Goal: Information Seeking & Learning: Learn about a topic

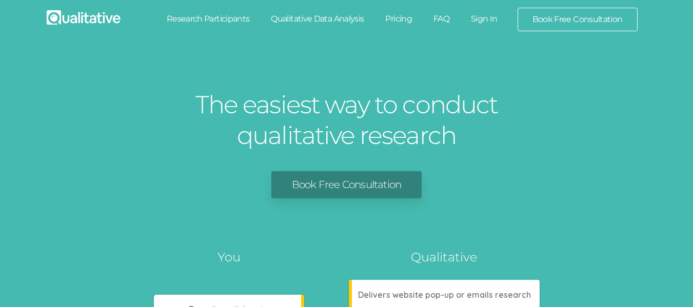
click at [570, 23] on link "Book Free Consultation" at bounding box center [577, 19] width 119 height 23
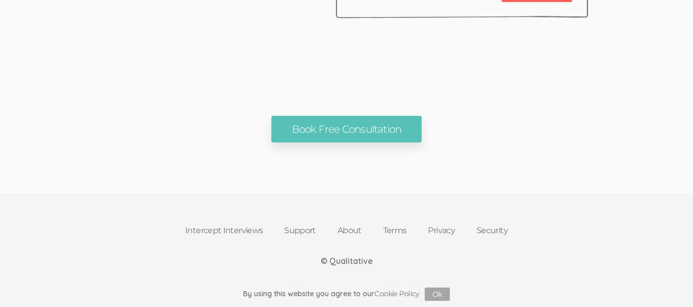
scroll to position [3596, 0]
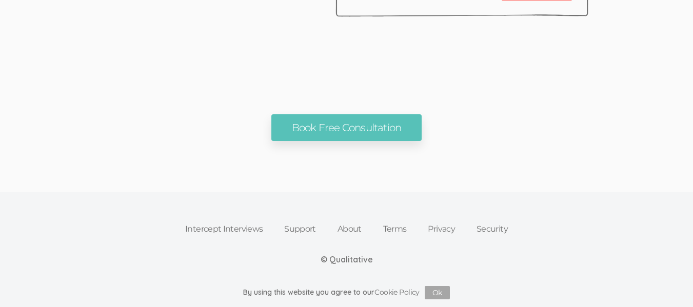
click at [355, 231] on link "About" at bounding box center [350, 229] width 46 height 23
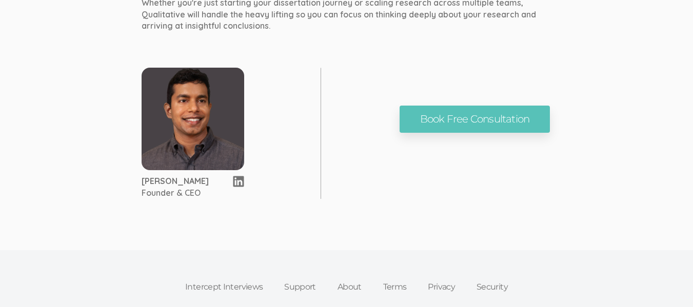
scroll to position [770, 0]
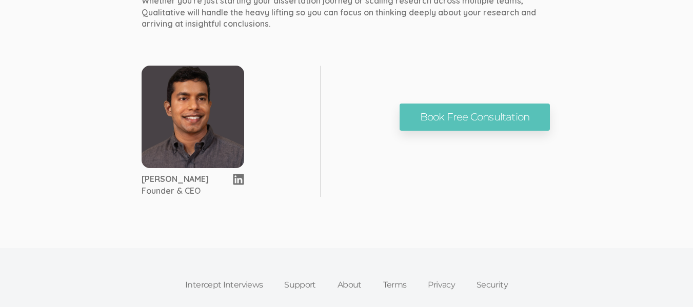
drag, startPoint x: 138, startPoint y: 179, endPoint x: 217, endPoint y: 179, distance: 79.5
copy div "Neal Samarakkody"
